Goal: Browse casually: Explore the website without a specific task or goal

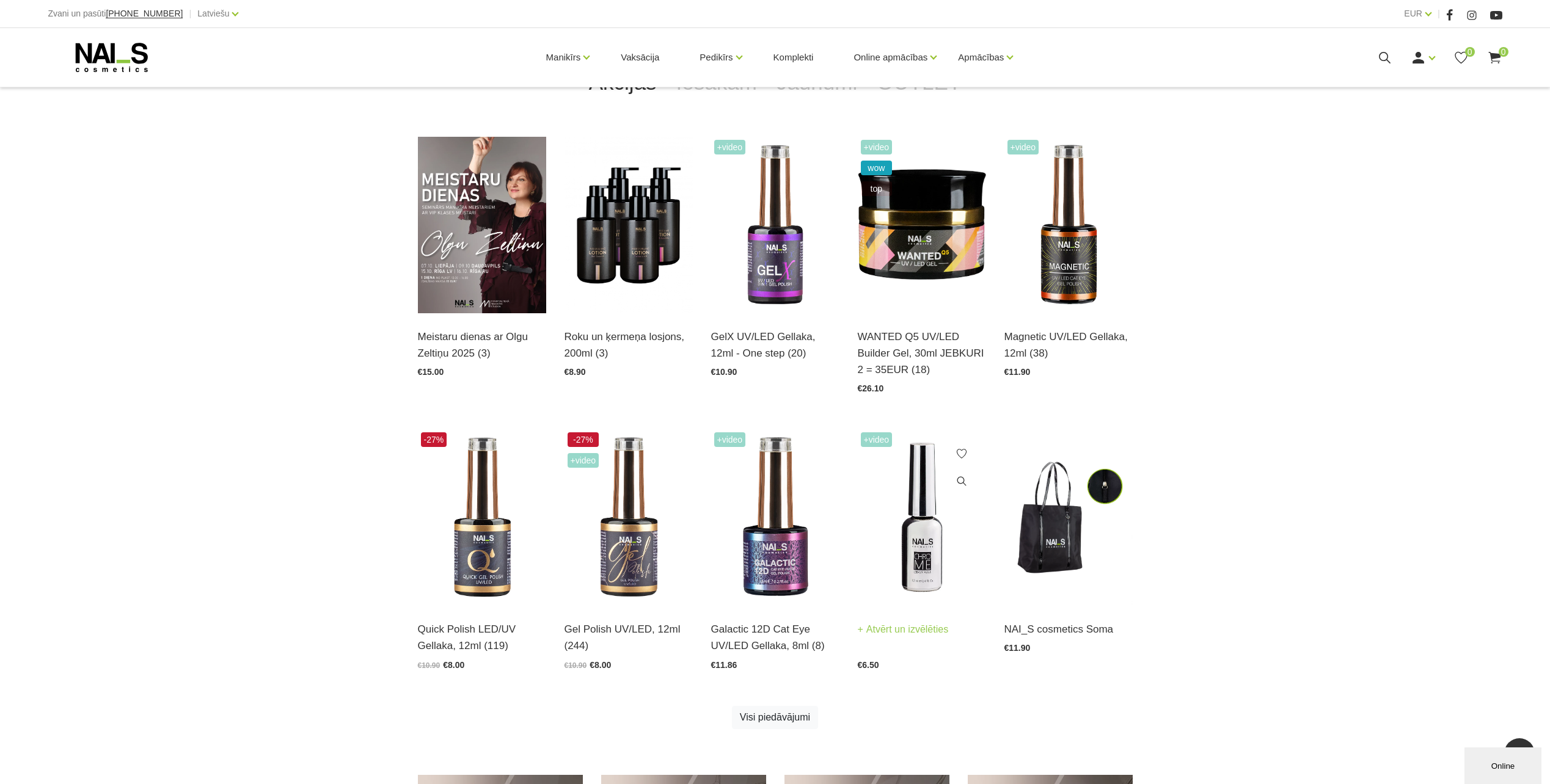
click at [893, 557] on img at bounding box center [922, 518] width 128 height 177
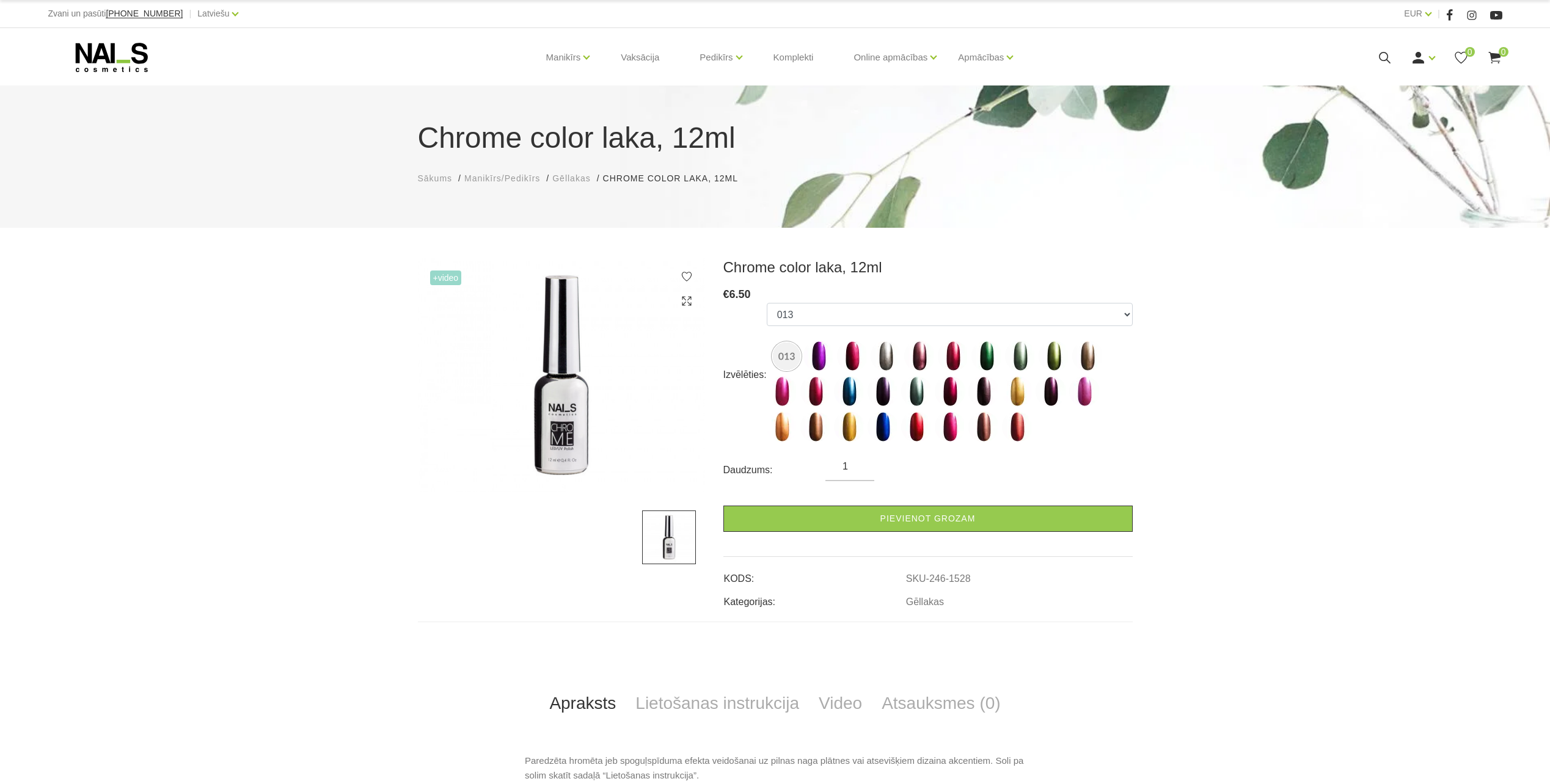
click at [130, 81] on div "Manikīrs Gēllakas Bāzes, topi un praimeri Gēlu sistēmas Dizaina sistēmas Dažādi…" at bounding box center [775, 57] width 1454 height 59
click at [130, 72] on div "Manikīrs Gēllakas Bāzes, topi un praimeri Gēlu sistēmas Dizaina sistēmas Dažādi…" at bounding box center [775, 57] width 1454 height 59
click at [107, 47] on icon at bounding box center [112, 57] width 128 height 30
